Goal: Task Accomplishment & Management: Use online tool/utility

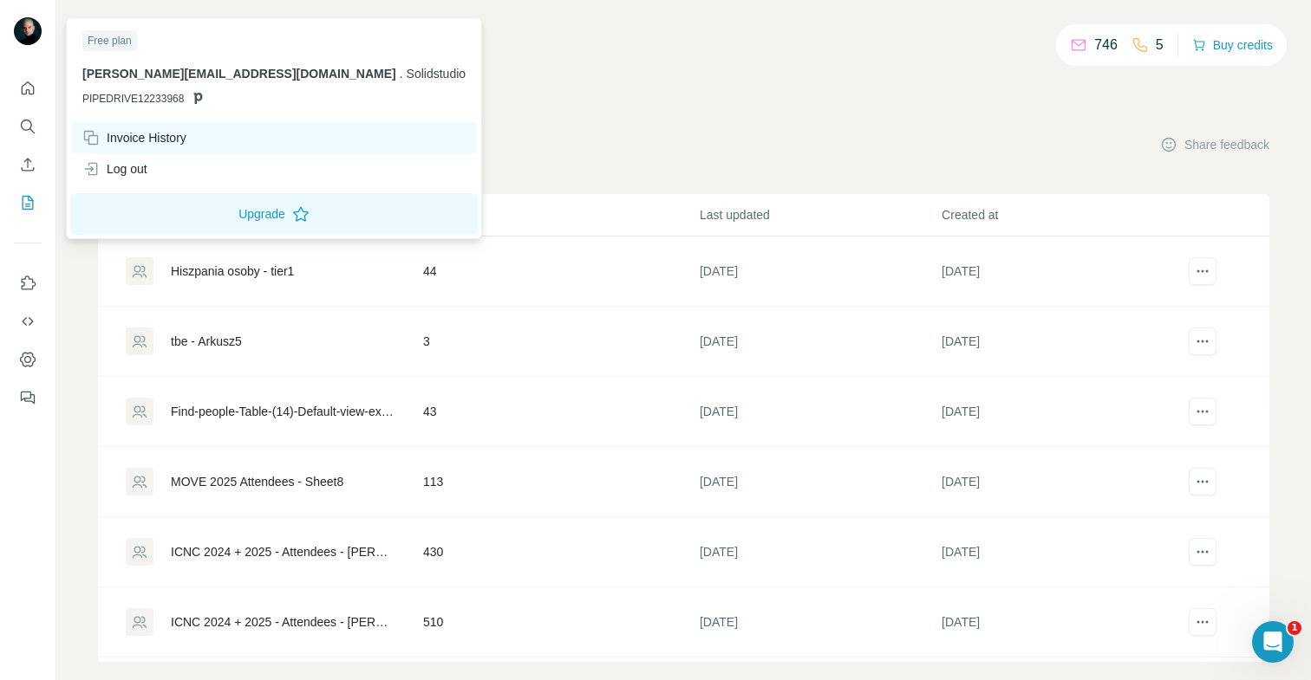
click at [133, 146] on div "Invoice History" at bounding box center [134, 137] width 104 height 17
click at [181, 146] on div "Invoice History" at bounding box center [134, 137] width 104 height 17
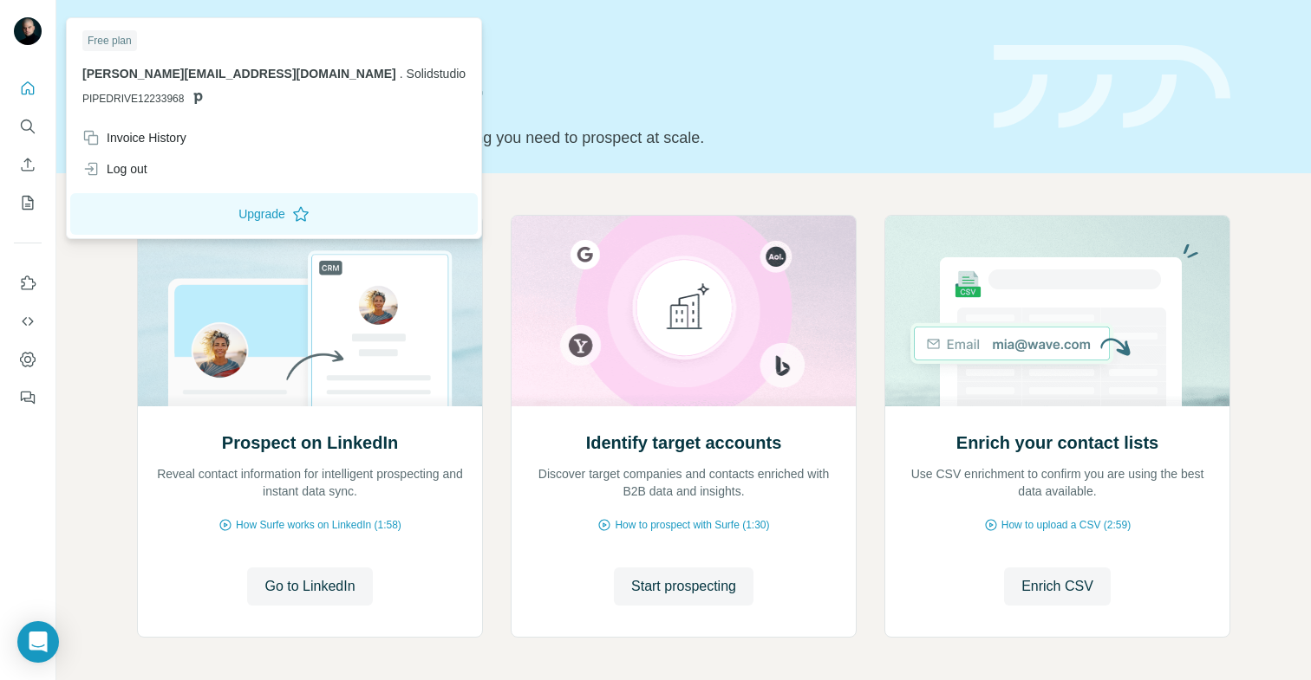
click at [29, 35] on img at bounding box center [28, 31] width 28 height 28
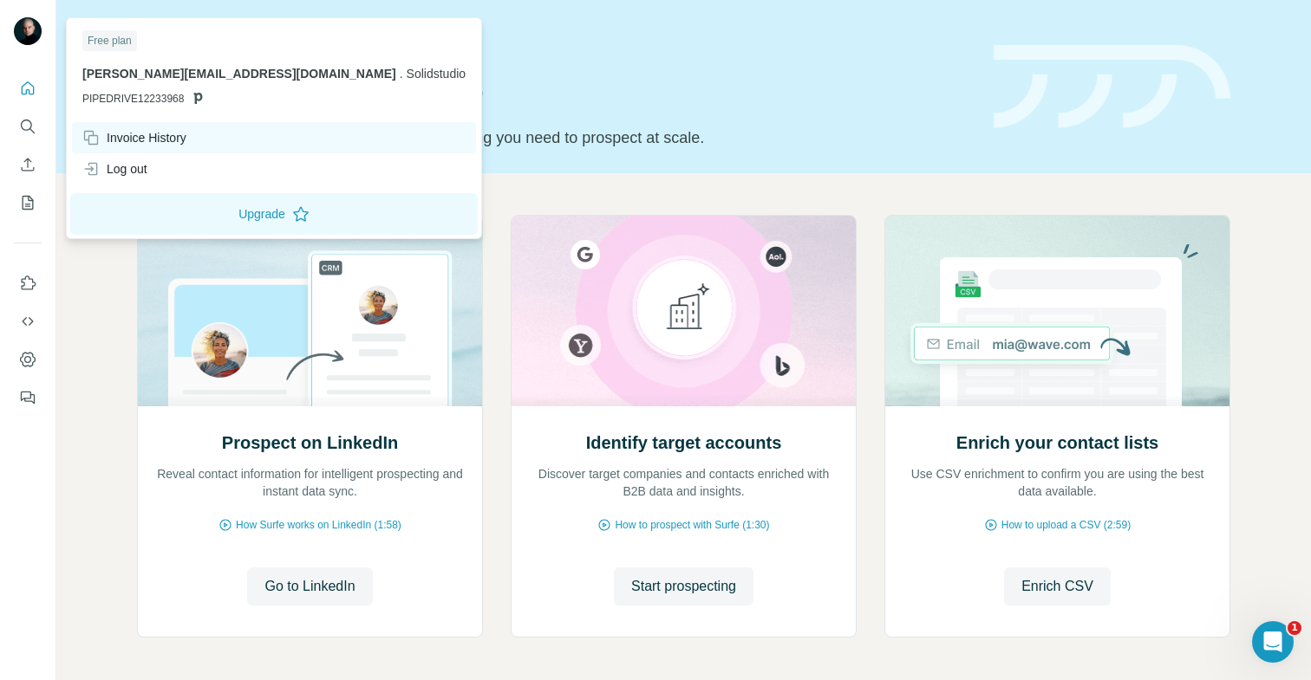
click at [143, 146] on div "Invoice History" at bounding box center [134, 137] width 104 height 17
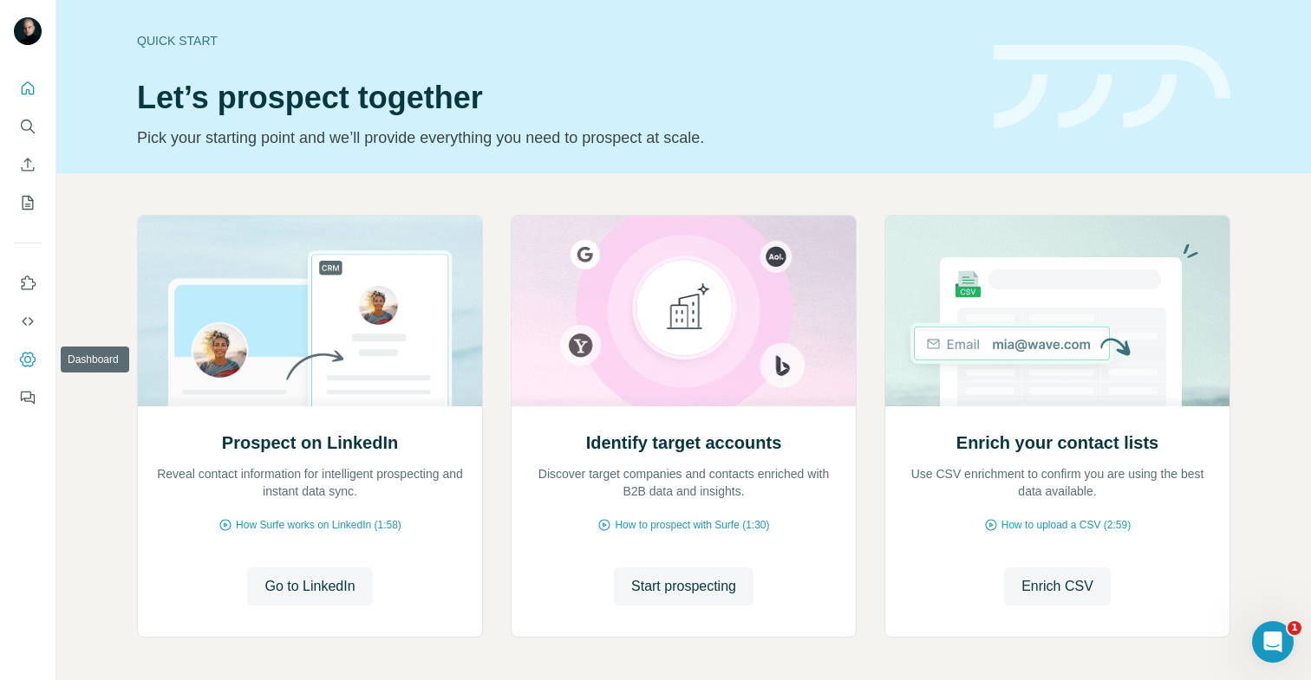
click at [23, 362] on icon "Dashboard" at bounding box center [28, 359] width 16 height 15
click at [30, 87] on icon "Quick start" at bounding box center [27, 88] width 17 height 17
click at [25, 157] on icon "Enrich CSV" at bounding box center [27, 164] width 17 height 17
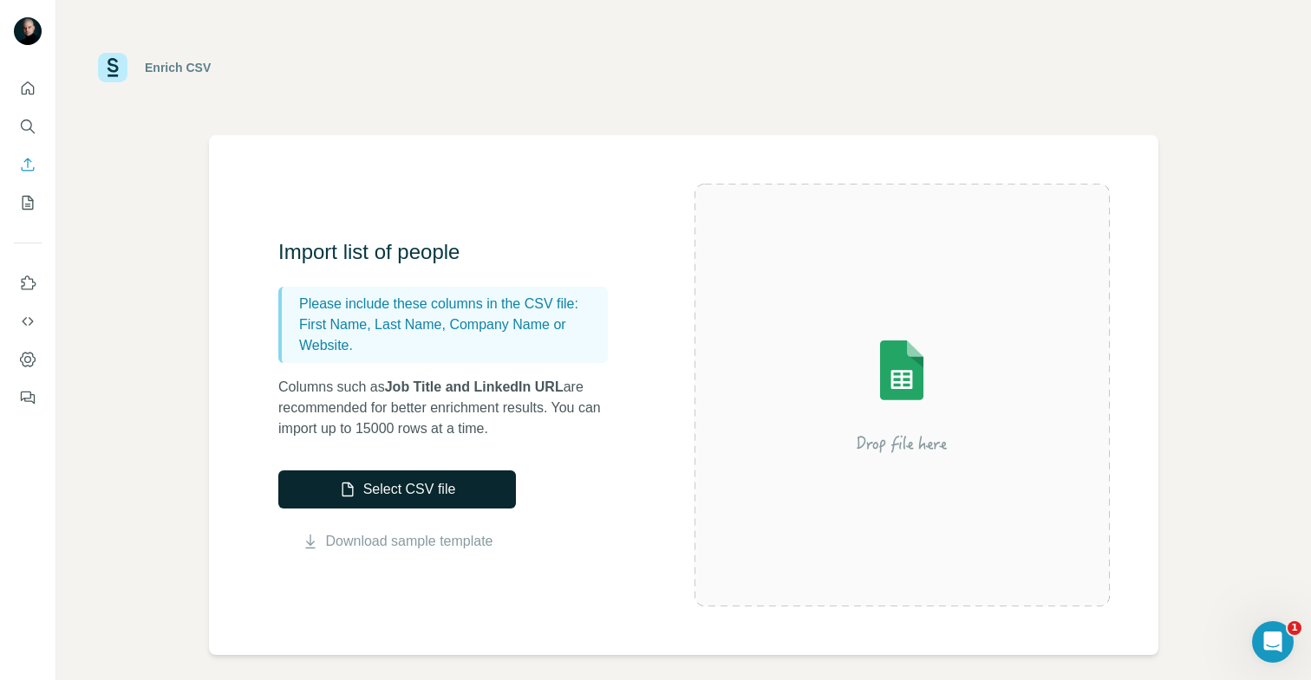
click at [368, 485] on button "Select CSV file" at bounding box center [397, 490] width 238 height 38
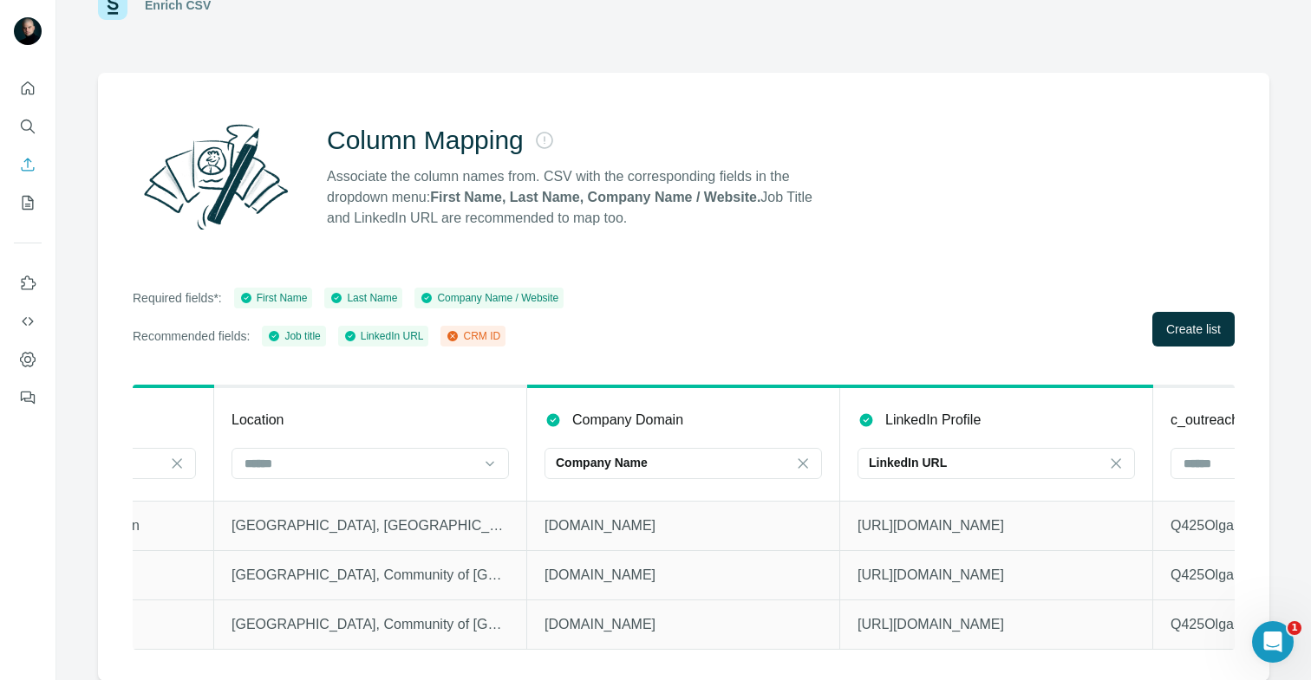
scroll to position [0, 1176]
click at [1220, 333] on span "Create list" at bounding box center [1193, 329] width 55 height 17
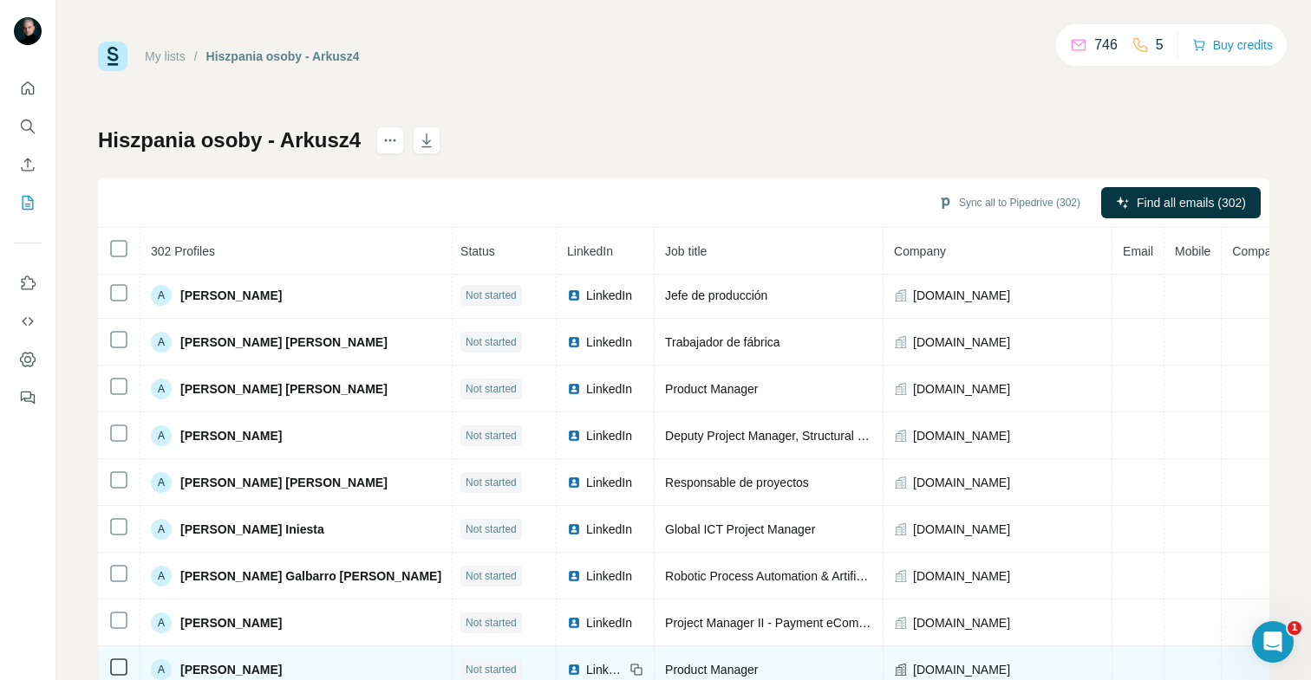
scroll to position [0, 3]
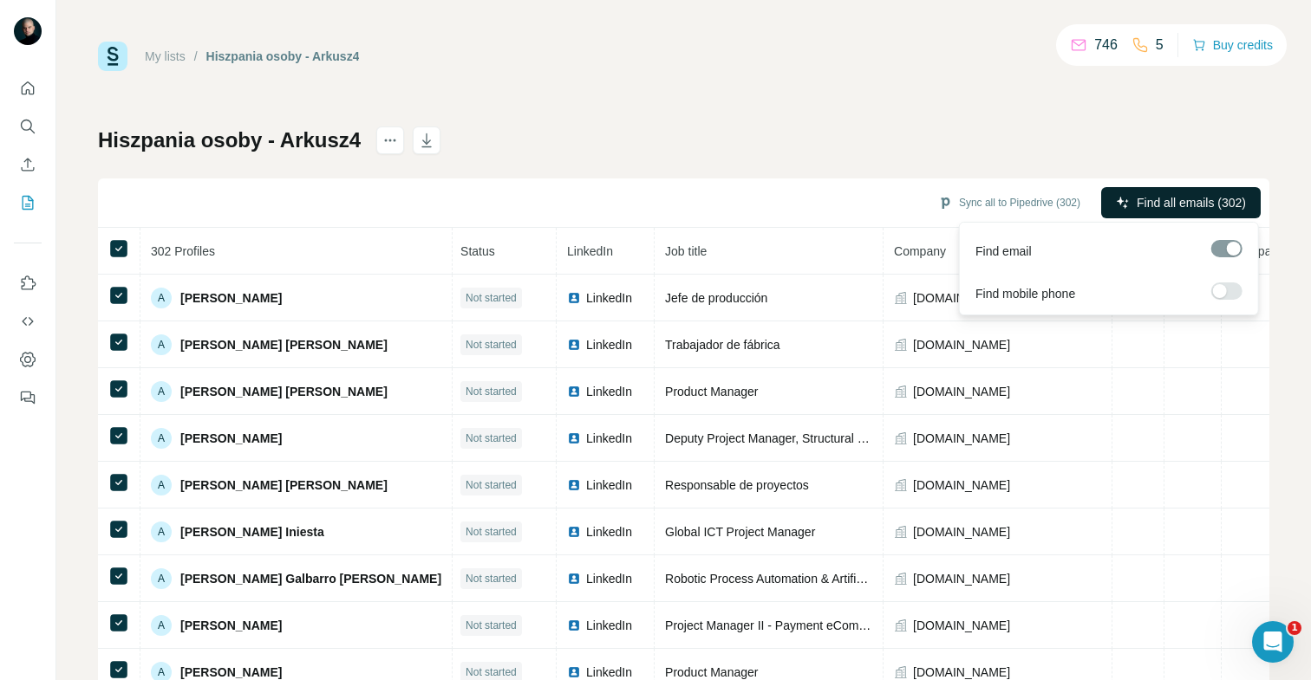
click at [1177, 206] on span "Find all emails (302)" at bounding box center [1190, 202] width 109 height 17
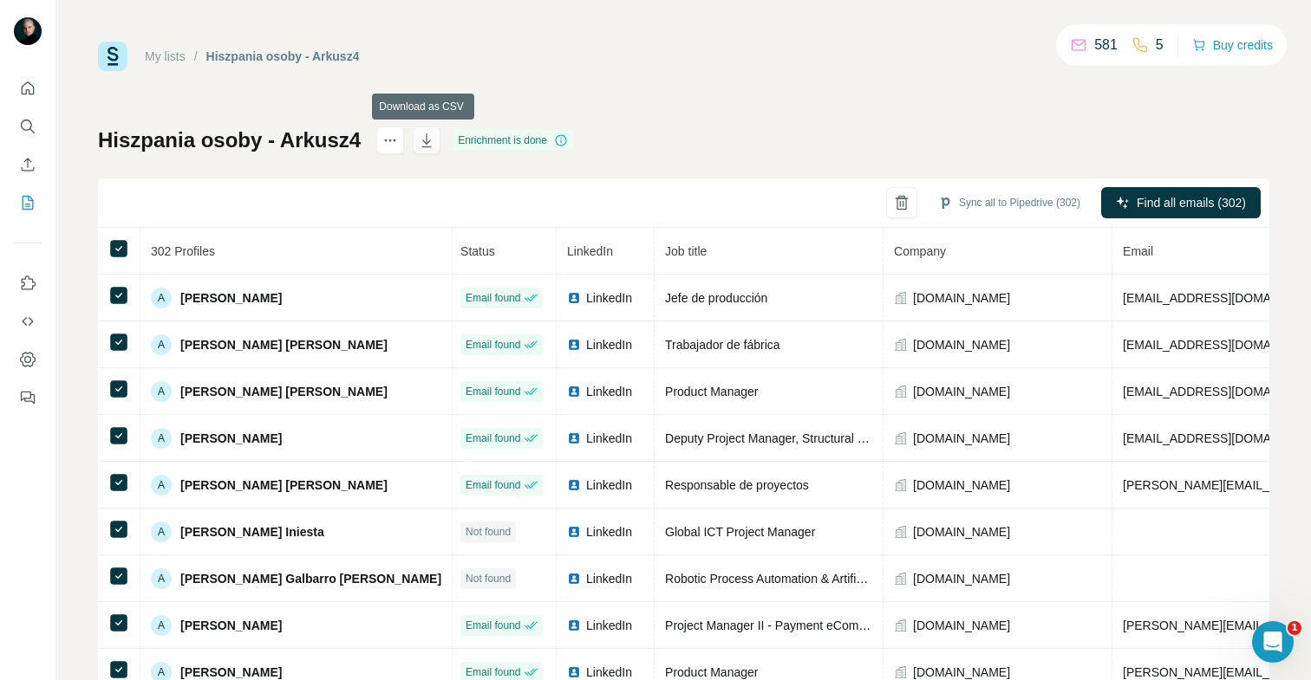
click at [424, 139] on icon "button" at bounding box center [427, 140] width 10 height 14
